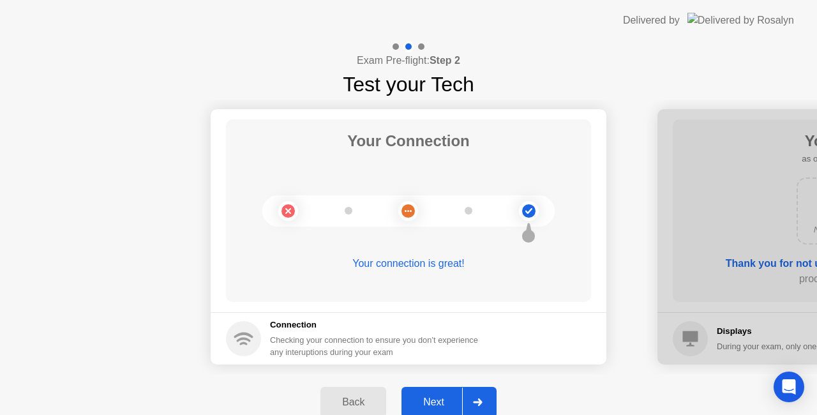
click at [432, 402] on div "Next" at bounding box center [433, 402] width 57 height 11
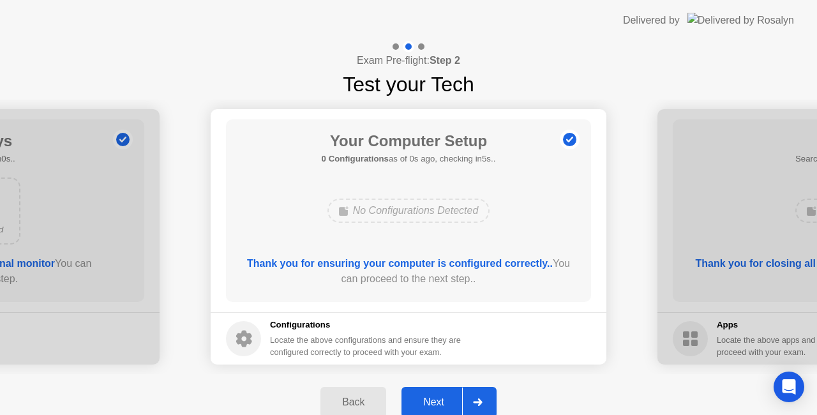
click at [438, 397] on div "Next" at bounding box center [433, 402] width 57 height 11
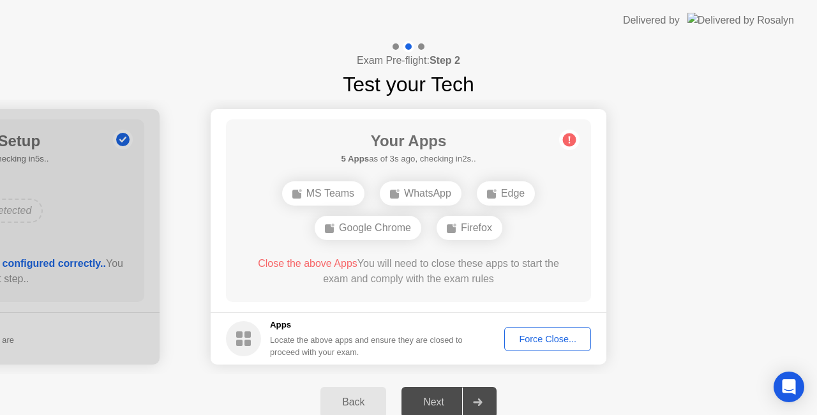
click at [517, 339] on div "Force Close..." at bounding box center [548, 339] width 78 height 10
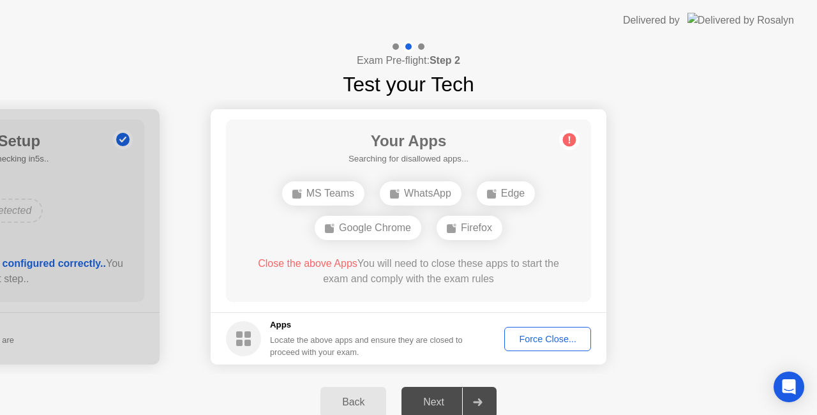
click at [545, 339] on div "Force Close..." at bounding box center [548, 339] width 78 height 10
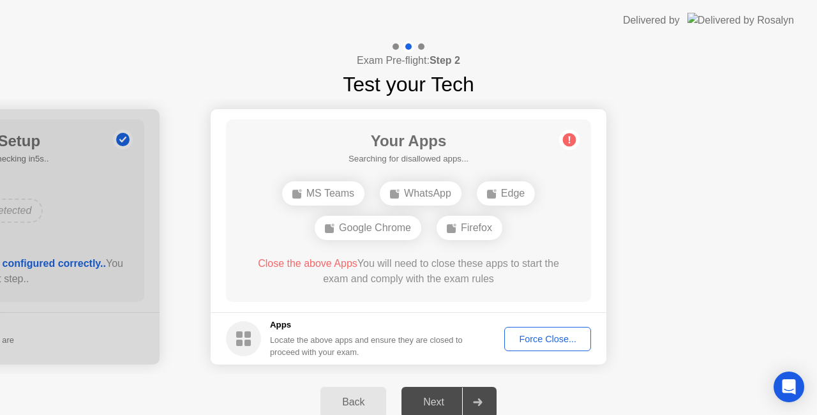
click at [547, 328] on button "Force Close..." at bounding box center [547, 339] width 87 height 24
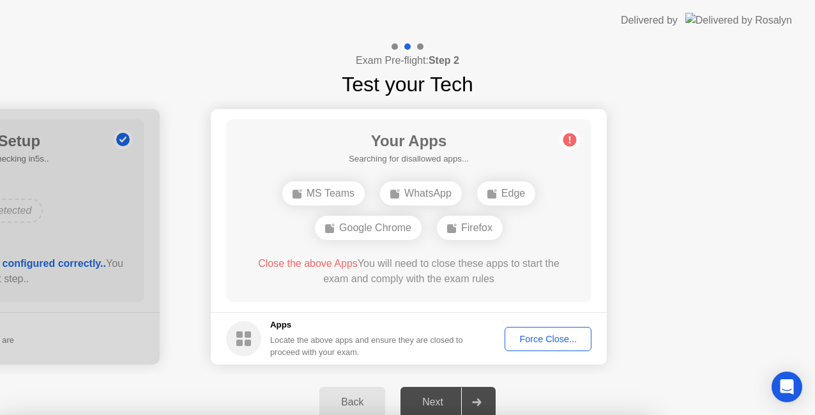
drag, startPoint x: 446, startPoint y: 294, endPoint x: 557, endPoint y: 329, distance: 116.9
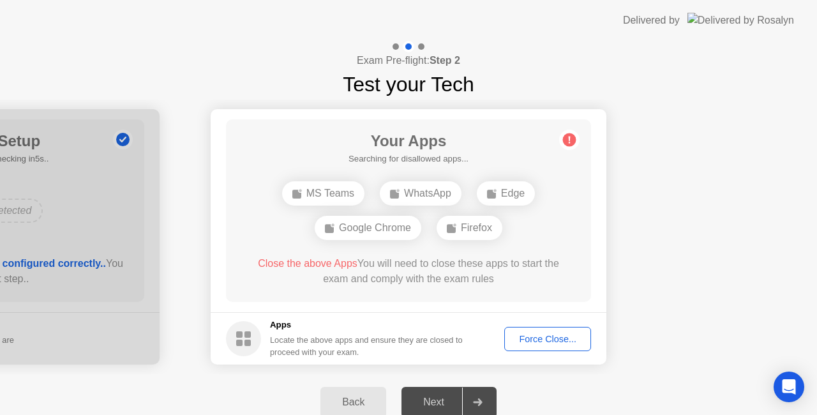
click at [536, 337] on div "Force Close..." at bounding box center [548, 339] width 78 height 10
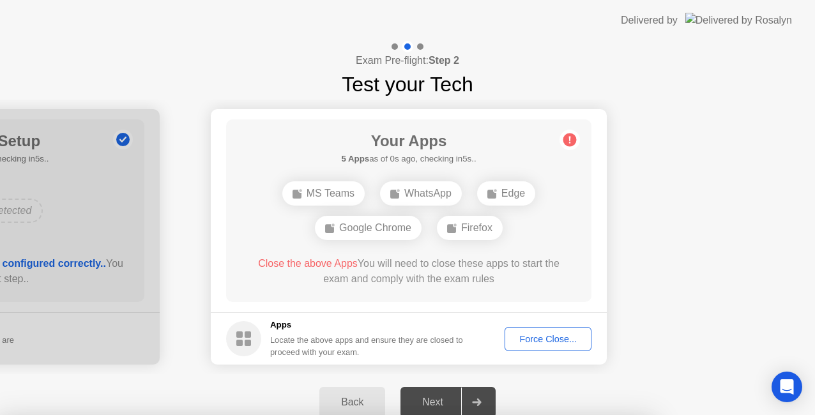
drag, startPoint x: 450, startPoint y: 307, endPoint x: 497, endPoint y: 329, distance: 52.3
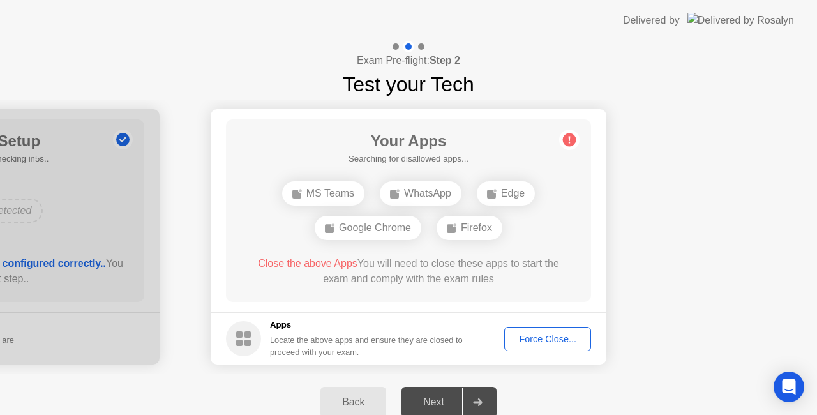
click at [548, 338] on div "Force Close..." at bounding box center [548, 339] width 78 height 10
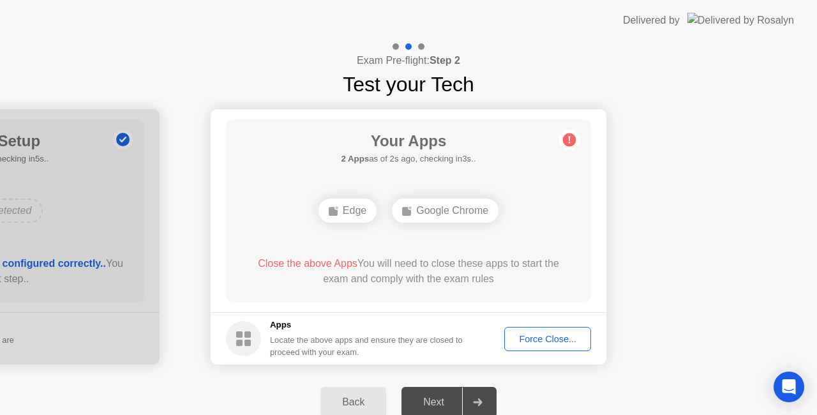
click at [535, 335] on div "Force Close..." at bounding box center [548, 339] width 78 height 10
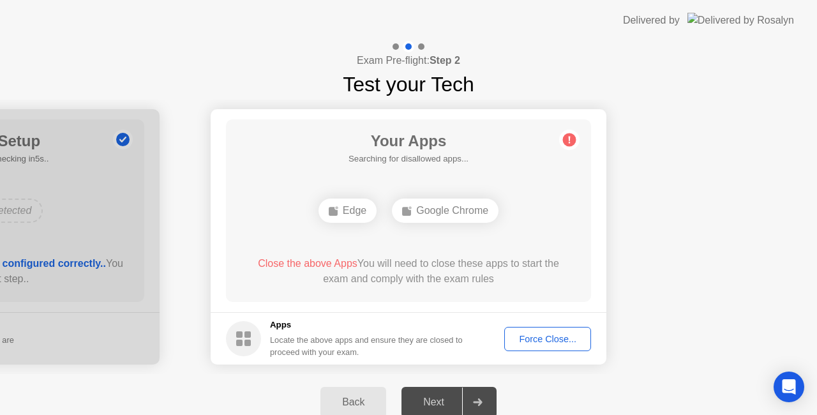
click at [538, 334] on div "Force Close..." at bounding box center [548, 339] width 78 height 10
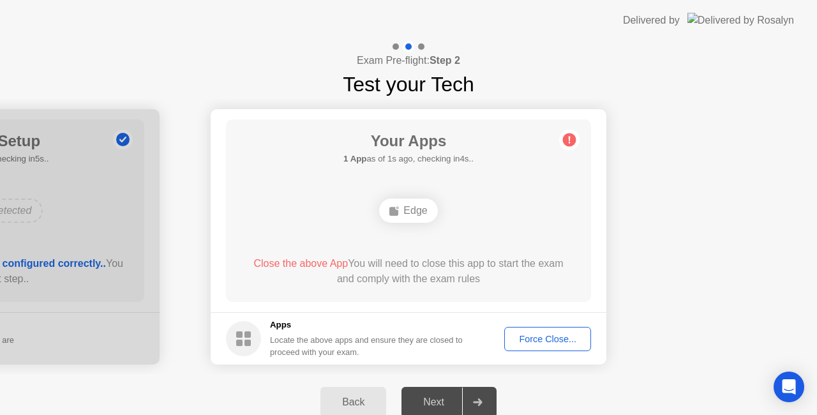
click at [531, 337] on div "Force Close..." at bounding box center [548, 339] width 78 height 10
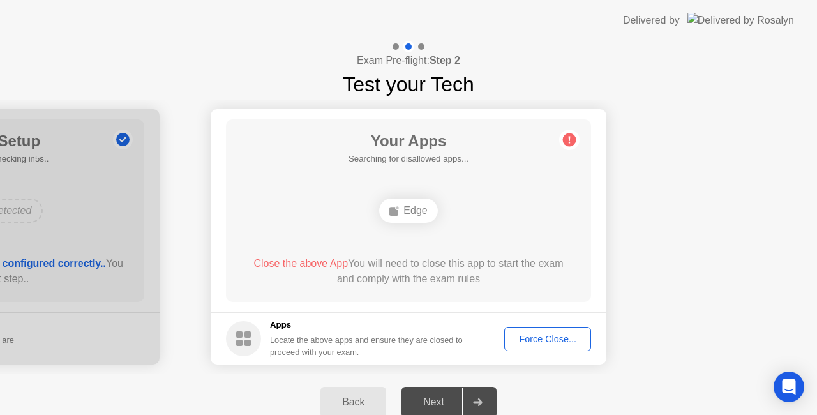
click at [529, 334] on div "Force Close..." at bounding box center [548, 339] width 78 height 10
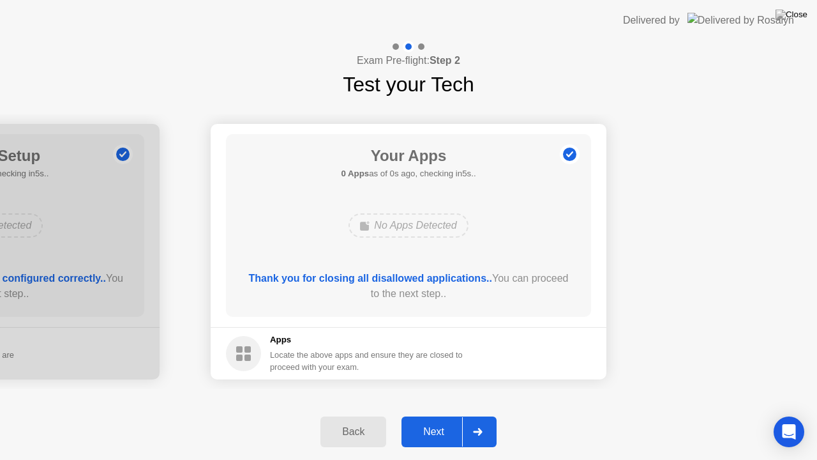
click at [443, 414] on button "Next" at bounding box center [449, 431] width 95 height 31
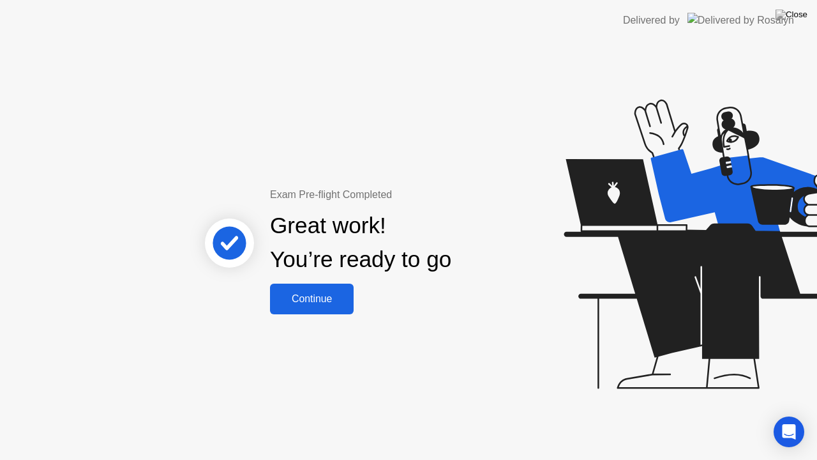
click at [312, 296] on div "Continue" at bounding box center [312, 298] width 76 height 11
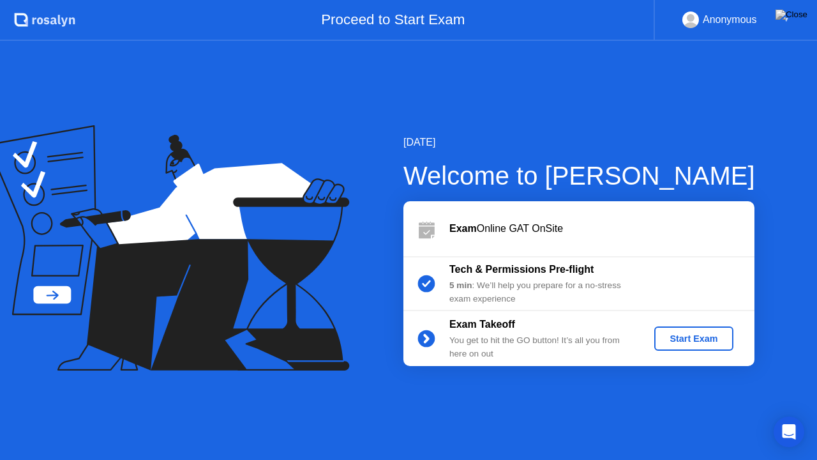
click at [702, 329] on button "Start Exam" at bounding box center [694, 338] width 79 height 24
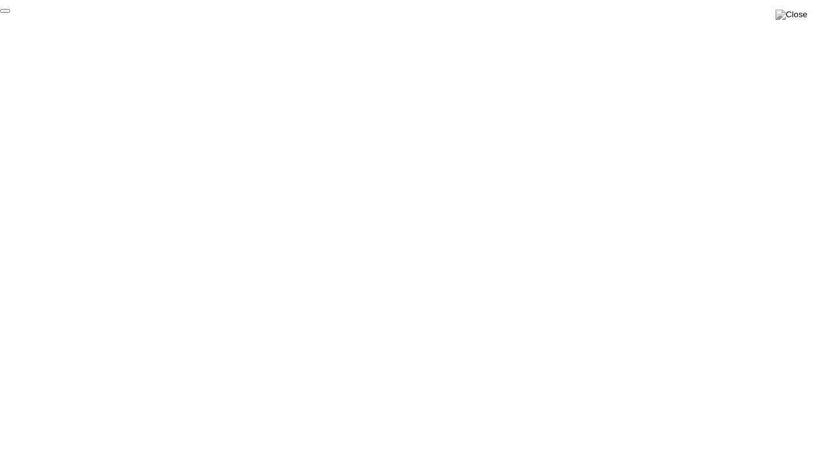
click div "End Proctoring Session"
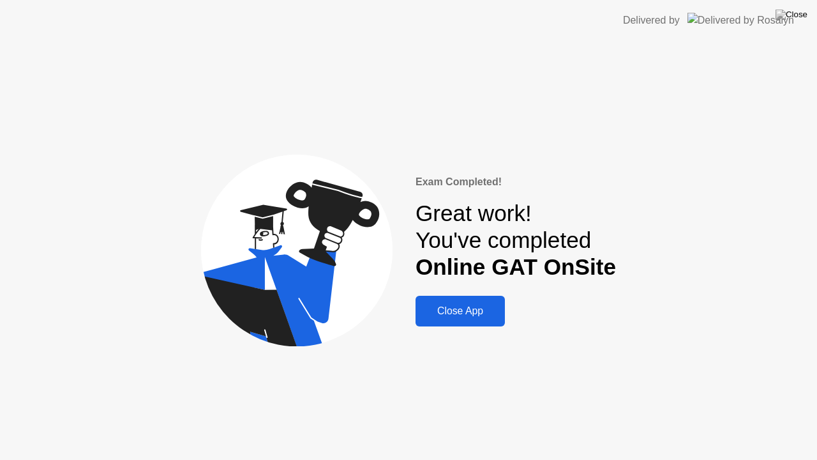
click at [482, 321] on button "Close App" at bounding box center [460, 311] width 89 height 31
